Goal: Information Seeking & Learning: Learn about a topic

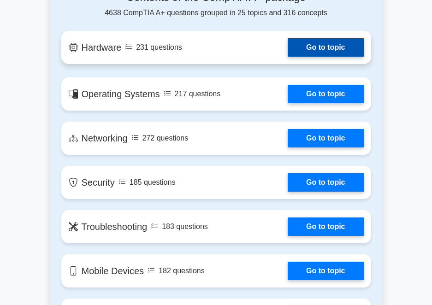
scroll to position [738, 0]
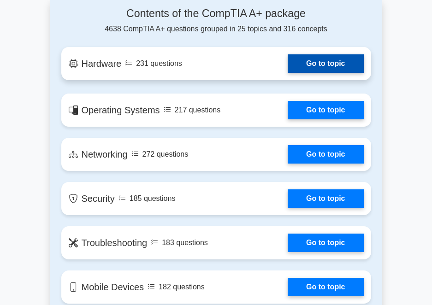
click at [310, 59] on link "Go to topic" at bounding box center [326, 63] width 76 height 18
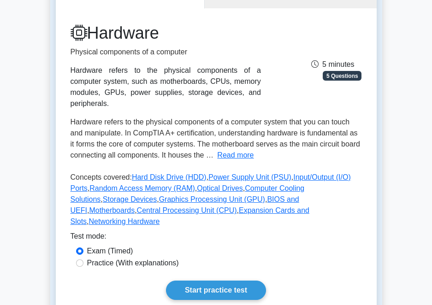
scroll to position [92, 0]
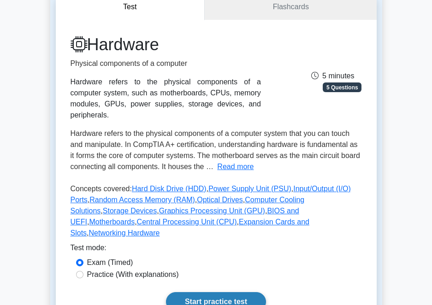
click at [232, 292] on link "Start practice test" at bounding box center [216, 301] width 100 height 19
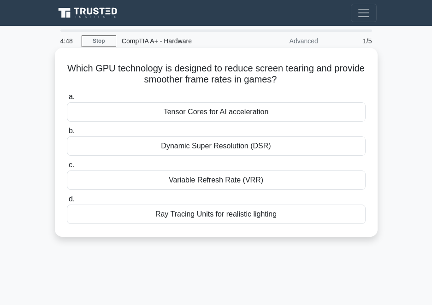
click at [213, 150] on div "Dynamic Super Resolution (DSR)" at bounding box center [216, 145] width 299 height 19
click at [67, 134] on input "b. Dynamic Super Resolution (DSR)" at bounding box center [67, 131] width 0 height 6
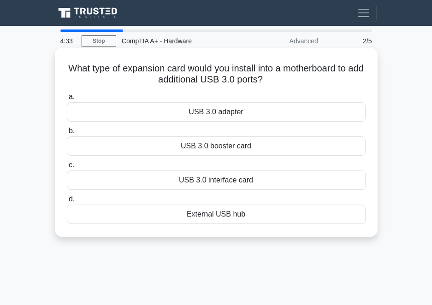
click at [237, 114] on div "USB 3.0 adapter" at bounding box center [216, 111] width 299 height 19
click at [67, 100] on input "a. USB 3.0 adapter" at bounding box center [67, 97] width 0 height 6
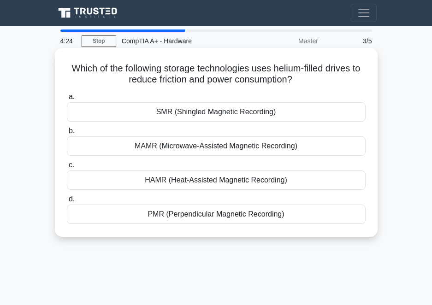
click at [214, 186] on div "HAMR (Heat-Assisted Magnetic Recording)" at bounding box center [216, 180] width 299 height 19
click at [67, 168] on input "c. HAMR (Heat-Assisted Magnetic Recording)" at bounding box center [67, 165] width 0 height 6
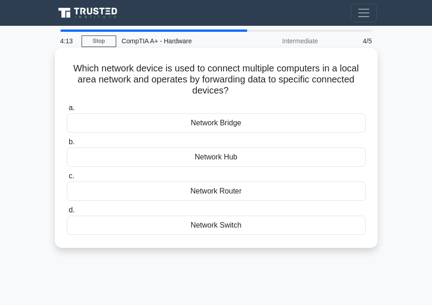
click at [217, 178] on label "c. Network Router" at bounding box center [216, 186] width 299 height 30
click at [67, 178] on input "c. Network Router" at bounding box center [67, 176] width 0 height 6
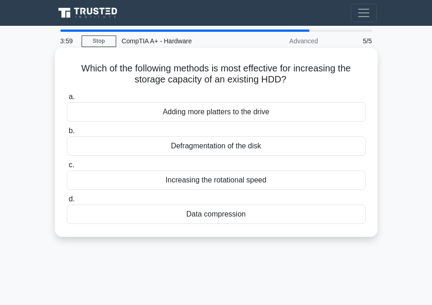
click at [213, 118] on div "Adding more platters to the drive" at bounding box center [216, 111] width 299 height 19
click at [67, 100] on input "a. Adding more platters to the drive" at bounding box center [67, 97] width 0 height 6
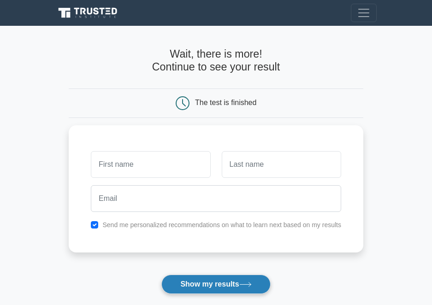
click at [244, 289] on button "Show my results" at bounding box center [215, 284] width 109 height 19
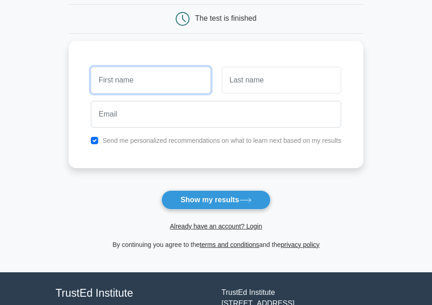
scroll to position [92, 0]
